Goal: Check status: Check status

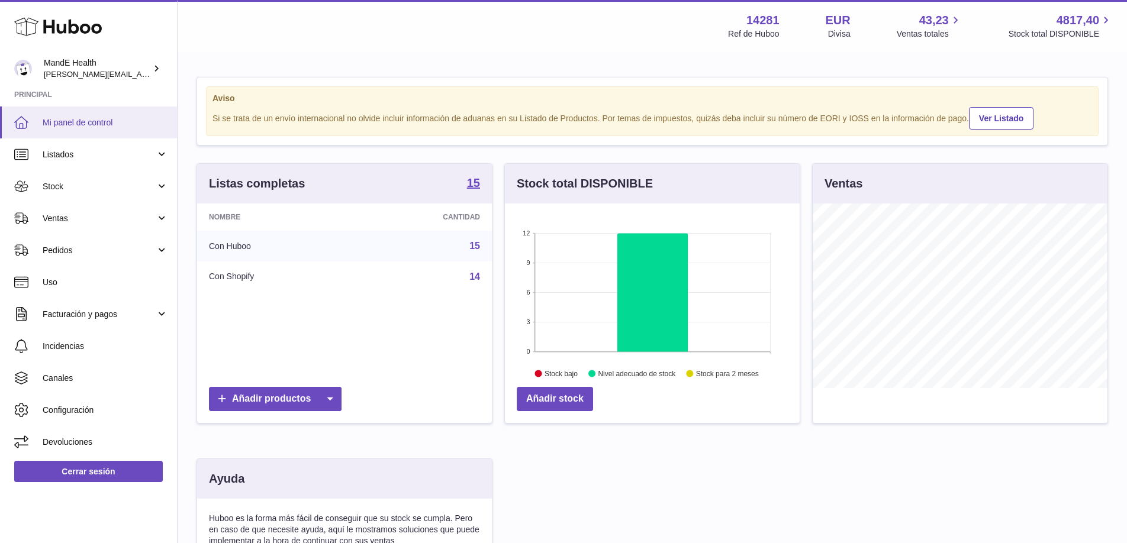
scroll to position [185, 295]
click at [121, 162] on link "Listados" at bounding box center [88, 154] width 177 height 32
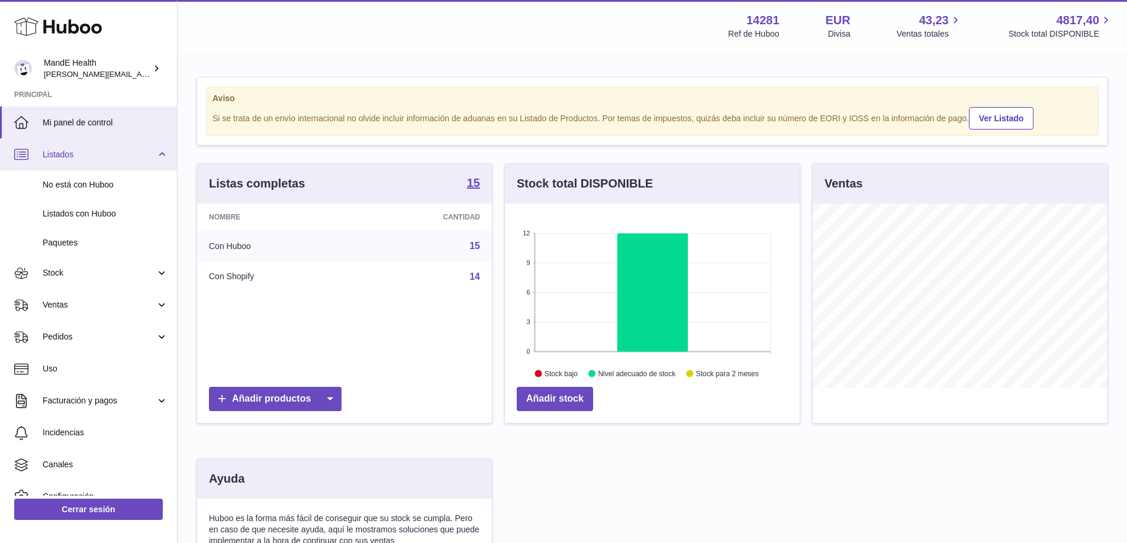
click at [114, 158] on span "Listados" at bounding box center [99, 154] width 113 height 11
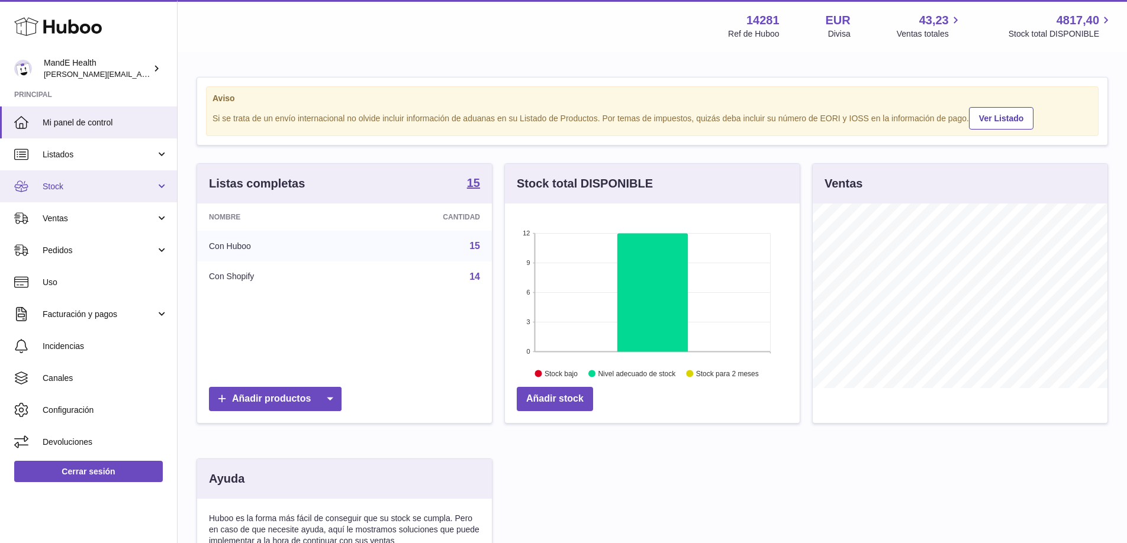
click at [96, 196] on link "Stock" at bounding box center [88, 186] width 177 height 32
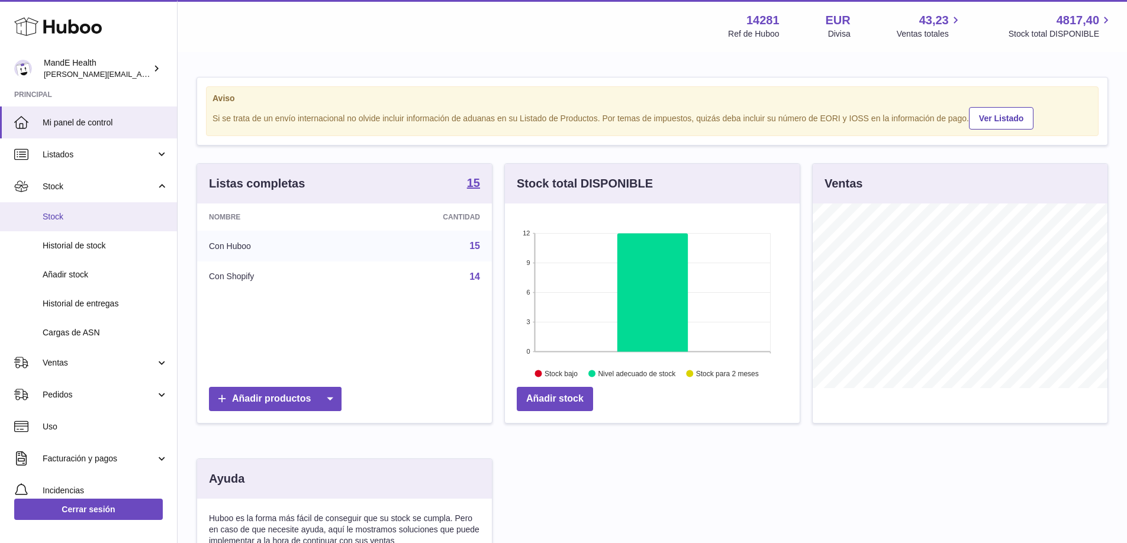
click at [83, 226] on link "Stock" at bounding box center [88, 216] width 177 height 29
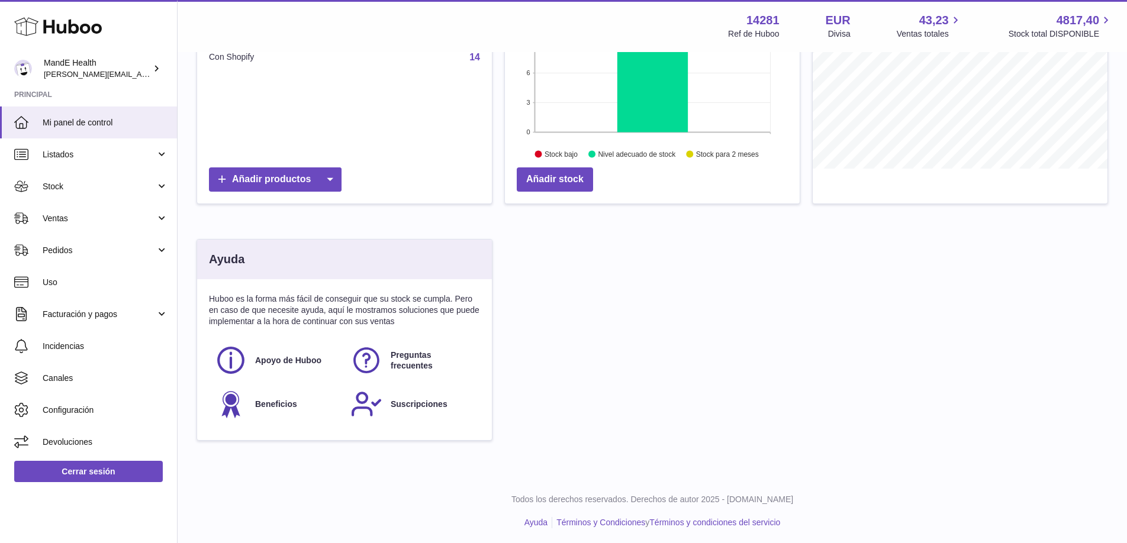
scroll to position [222, 0]
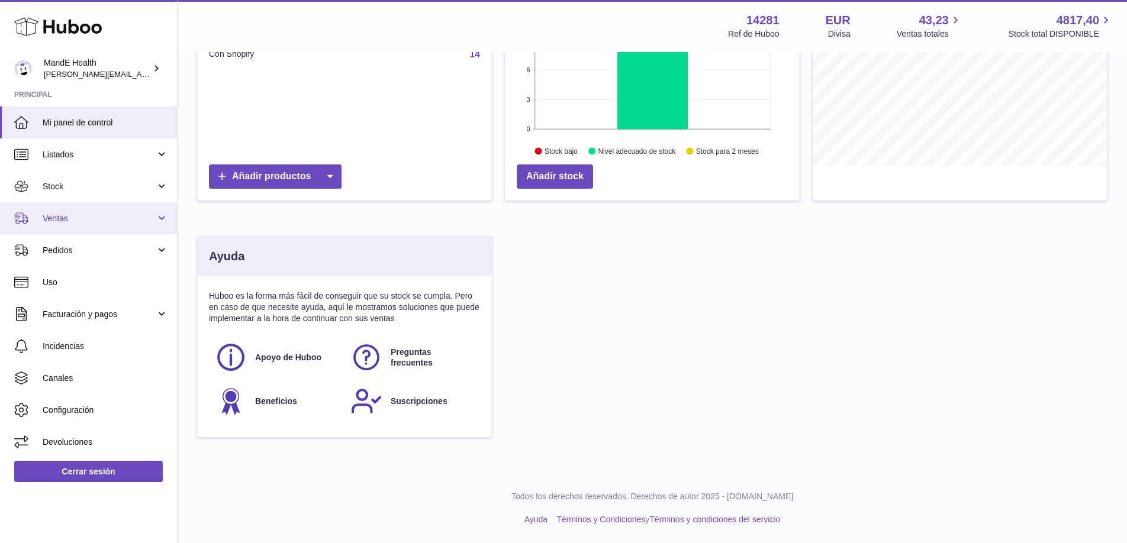
click at [66, 215] on span "Ventas" at bounding box center [99, 218] width 113 height 11
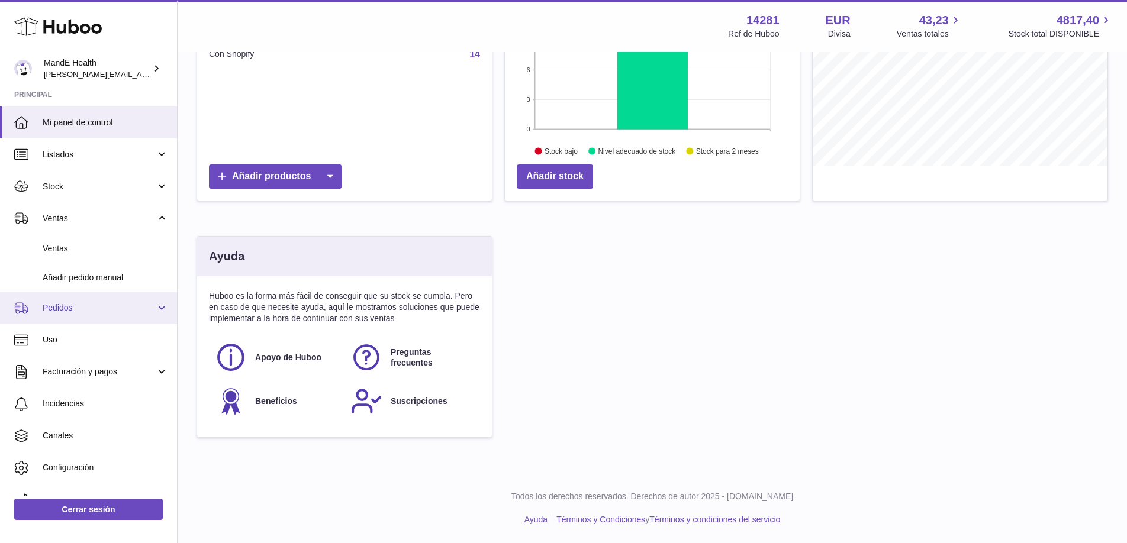
click at [61, 313] on span "Pedidos" at bounding box center [99, 307] width 113 height 11
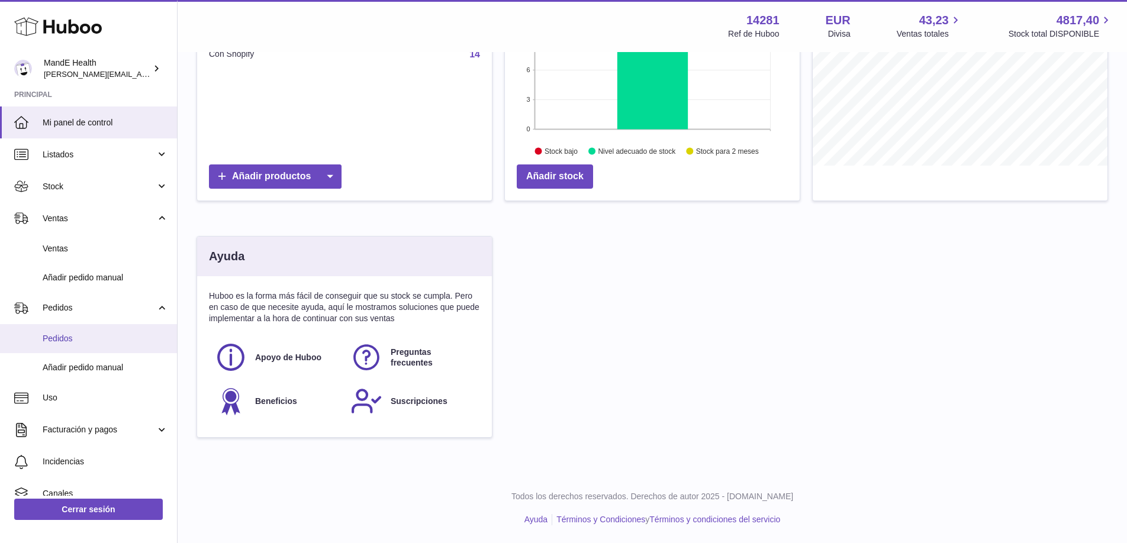
click at [62, 337] on span "Pedidos" at bounding box center [105, 338] width 125 height 11
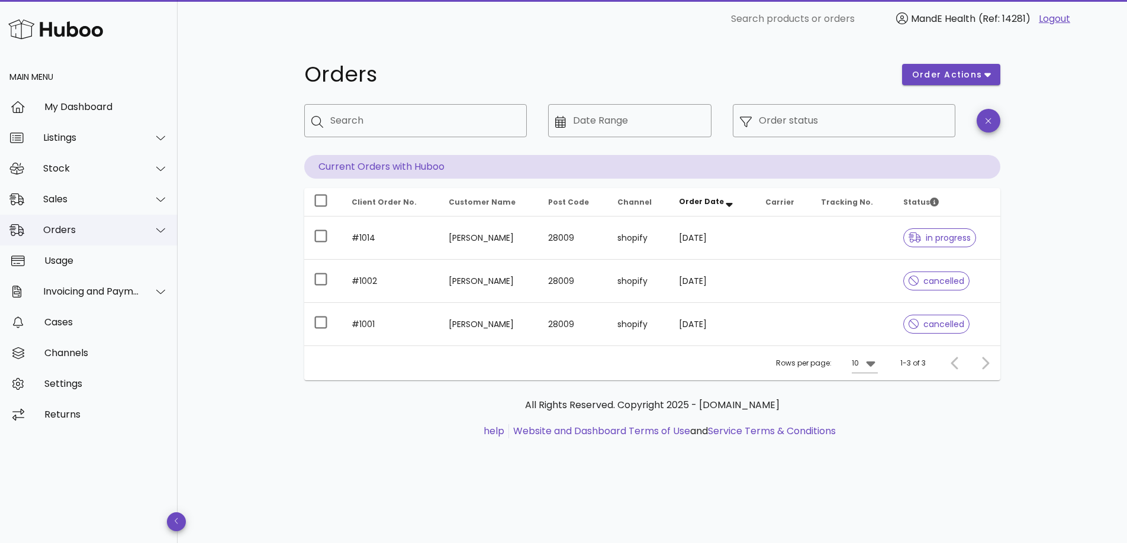
click at [87, 234] on div "Orders" at bounding box center [91, 229] width 96 height 11
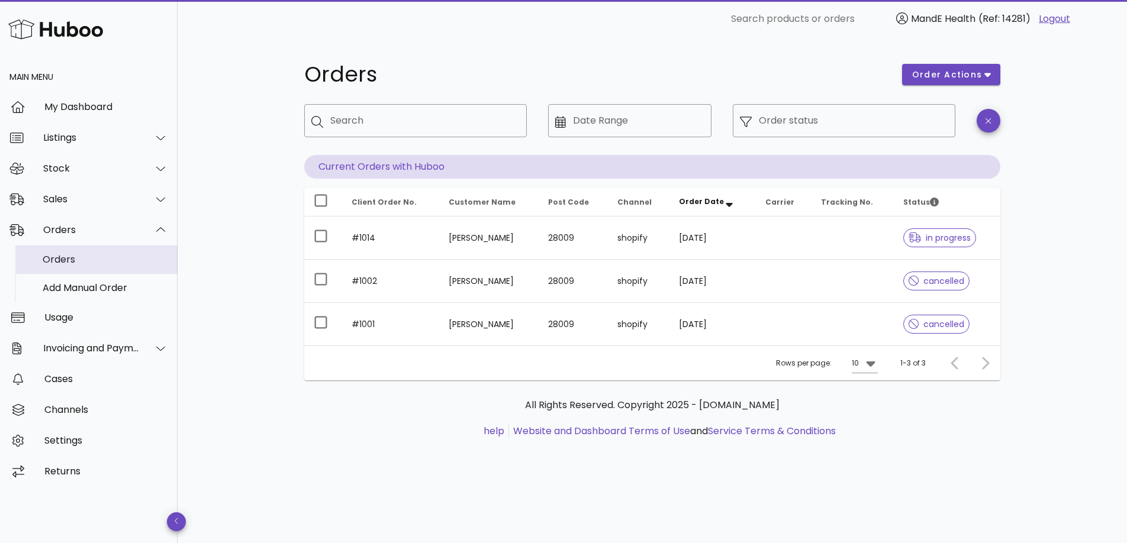
click at [79, 251] on div "Orders" at bounding box center [105, 259] width 125 height 25
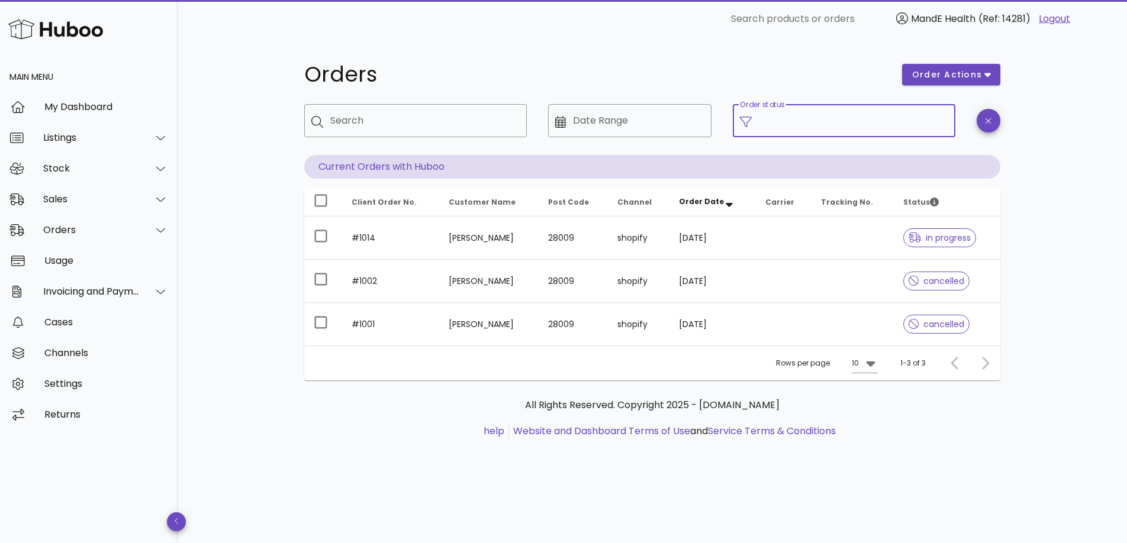
click at [835, 125] on input "Order status" at bounding box center [853, 120] width 189 height 19
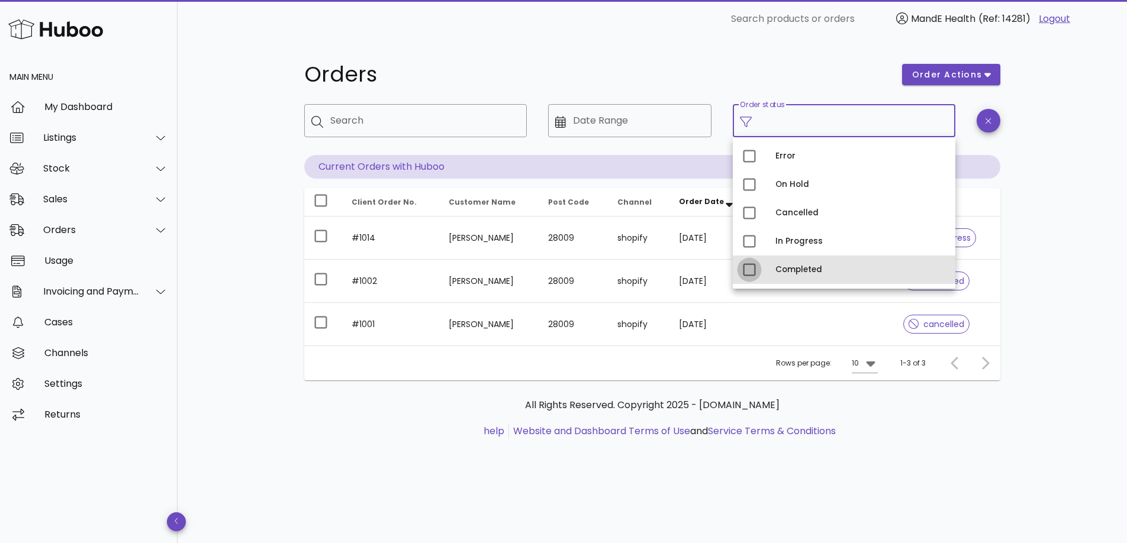
click at [750, 267] on div at bounding box center [749, 270] width 20 height 20
type input "**********"
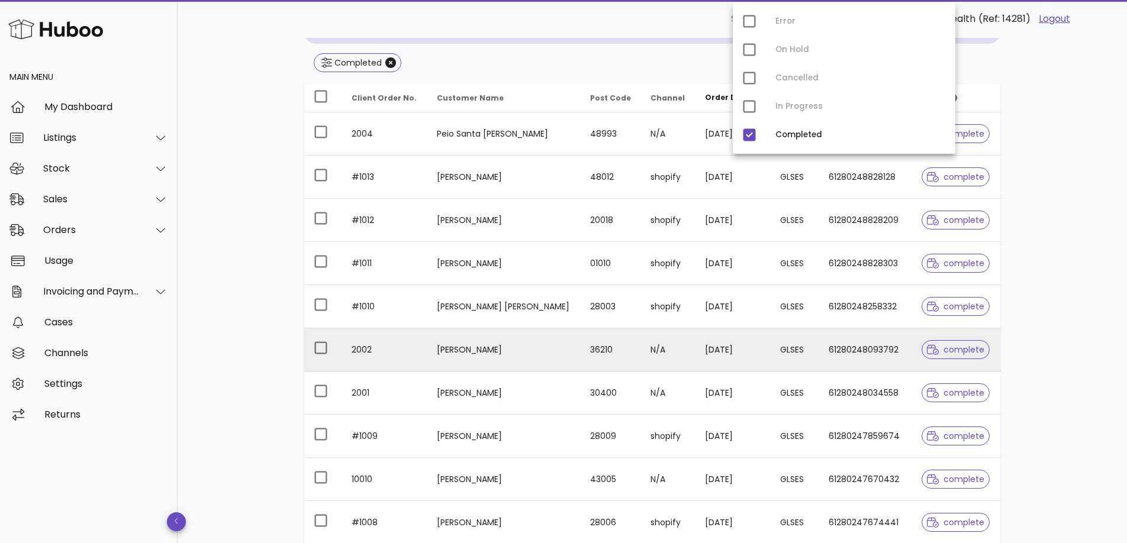
scroll to position [138, 0]
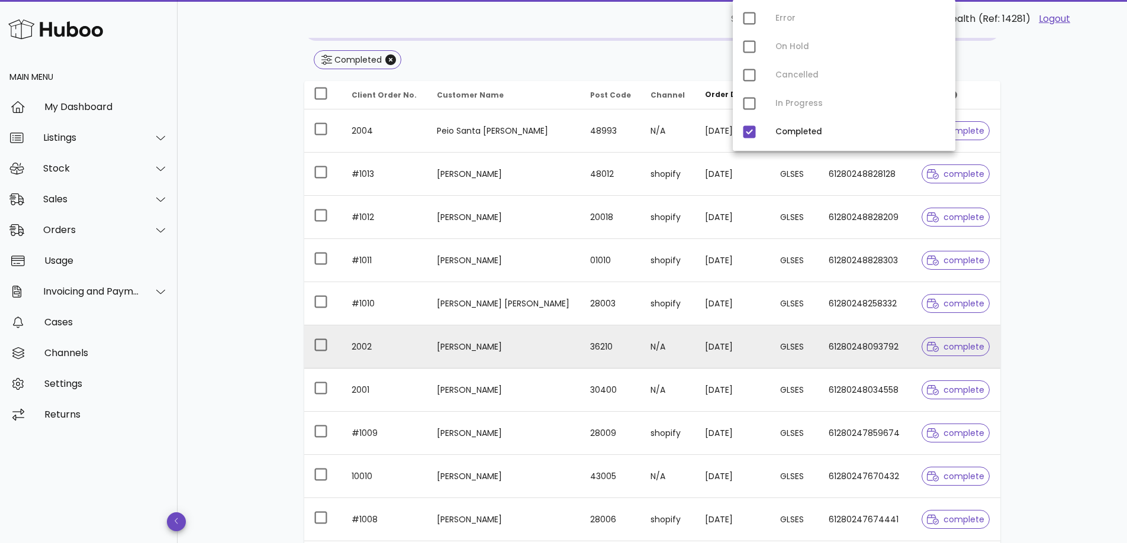
click at [974, 344] on span "complete" at bounding box center [955, 347] width 57 height 8
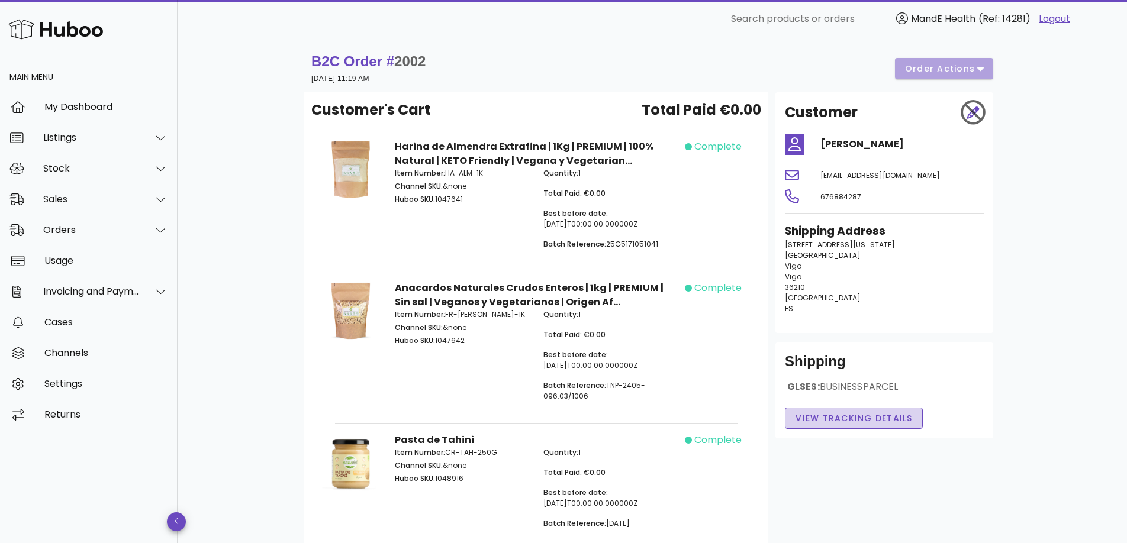
click at [857, 416] on span "View Tracking details" at bounding box center [854, 418] width 118 height 12
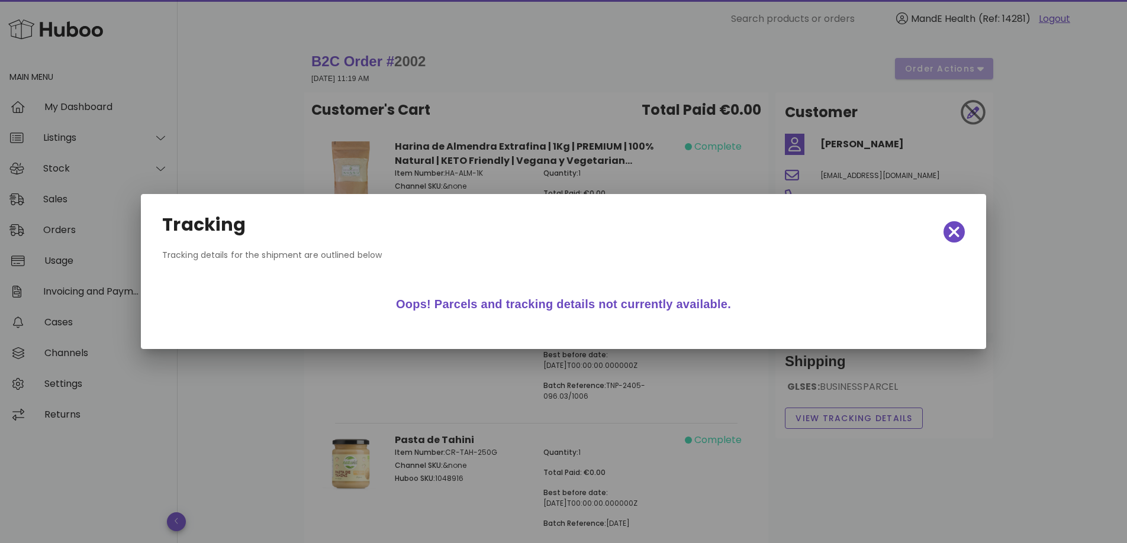
drag, startPoint x: 480, startPoint y: 306, endPoint x: 840, endPoint y: 311, distance: 359.8
click at [821, 311] on div "Oops! Parcels and tracking details not currently available." at bounding box center [563, 304] width 793 height 38
click at [850, 311] on div "Oops! Parcels and tracking details not currently available." at bounding box center [563, 304] width 793 height 38
click at [949, 228] on icon "button" at bounding box center [953, 232] width 11 height 11
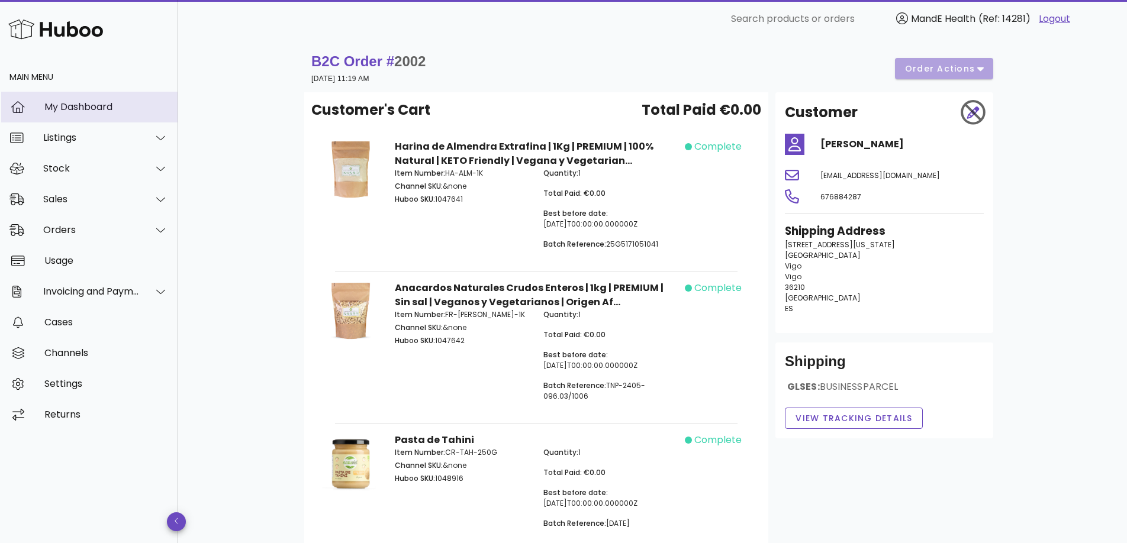
click at [82, 105] on div "My Dashboard" at bounding box center [106, 106] width 124 height 11
